Goal: Information Seeking & Learning: Learn about a topic

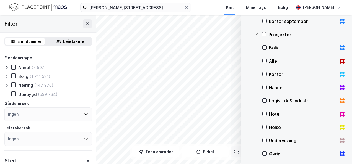
scroll to position [361, 0]
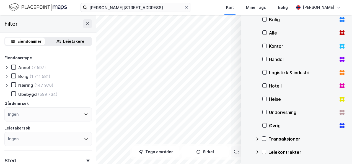
click at [257, 152] on icon at bounding box center [257, 152] width 4 height 4
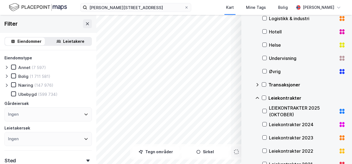
scroll to position [434, 0]
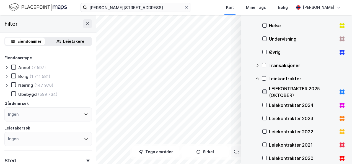
click at [264, 92] on icon at bounding box center [264, 92] width 4 height 4
click at [265, 104] on icon at bounding box center [264, 105] width 4 height 4
click at [264, 118] on icon at bounding box center [264, 118] width 4 height 4
click at [264, 132] on icon at bounding box center [264, 132] width 4 height 4
click at [263, 77] on icon at bounding box center [264, 79] width 4 height 4
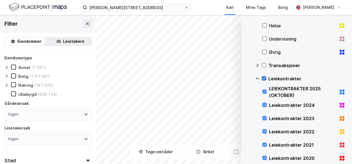
click at [263, 77] on icon at bounding box center [264, 79] width 4 height 4
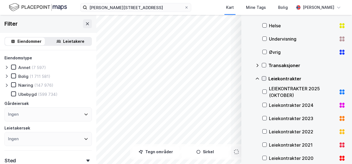
click at [257, 64] on icon at bounding box center [257, 65] width 4 height 4
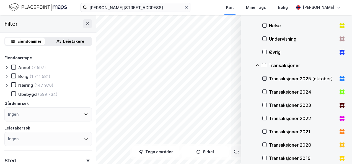
click at [264, 77] on icon at bounding box center [264, 79] width 4 height 4
click at [264, 91] on icon at bounding box center [264, 92] width 4 height 4
click at [264, 104] on icon at bounding box center [264, 105] width 4 height 4
click at [265, 118] on icon at bounding box center [264, 118] width 4 height 4
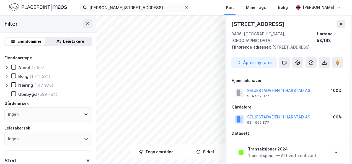
scroll to position [0, 0]
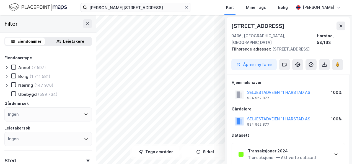
click at [342, 25] on icon at bounding box center [340, 26] width 4 height 4
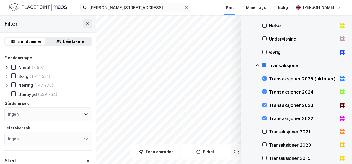
click at [263, 64] on icon at bounding box center [264, 65] width 4 height 4
click at [257, 64] on icon at bounding box center [257, 65] width 4 height 4
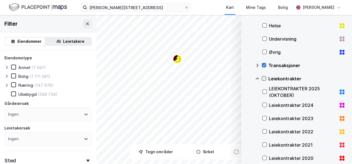
click at [263, 77] on icon at bounding box center [264, 79] width 4 height 4
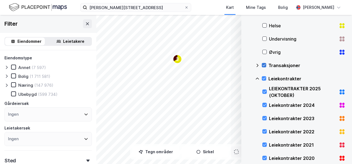
click at [264, 64] on icon at bounding box center [264, 65] width 4 height 4
click at [257, 78] on icon at bounding box center [257, 79] width 4 height 4
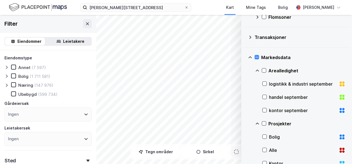
scroll to position [213, 0]
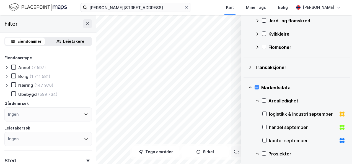
click at [258, 100] on icon at bounding box center [257, 101] width 4 height 4
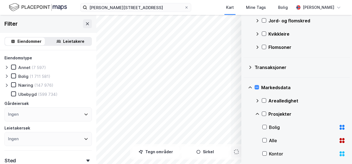
click at [249, 86] on icon at bounding box center [250, 87] width 4 height 4
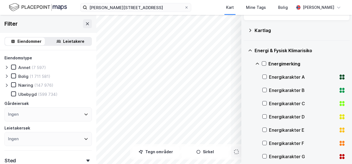
scroll to position [1, 0]
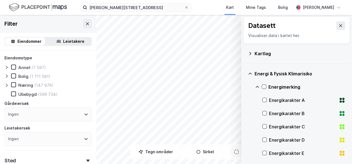
click at [251, 74] on icon at bounding box center [250, 74] width 4 height 4
